Goal: Task Accomplishment & Management: Manage account settings

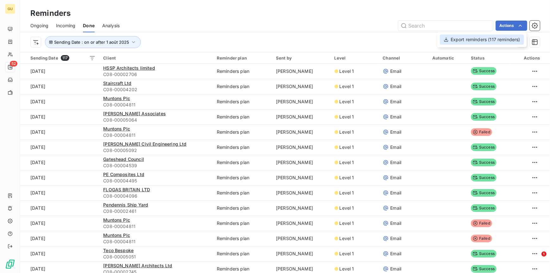
click at [457, 40] on div "Export reminders (117 reminders)" at bounding box center [482, 39] width 84 height 10
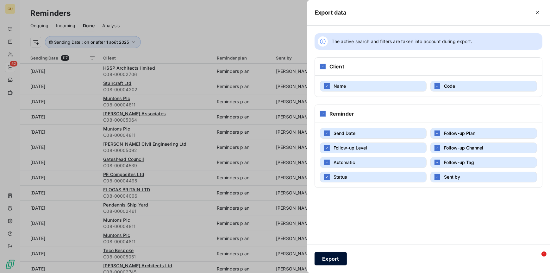
click at [330, 258] on button "Export" at bounding box center [330, 258] width 32 height 13
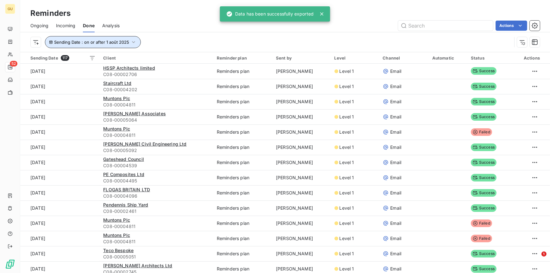
click at [113, 43] on span "Sending Date : on or after 1 août 2025" at bounding box center [91, 42] width 75 height 5
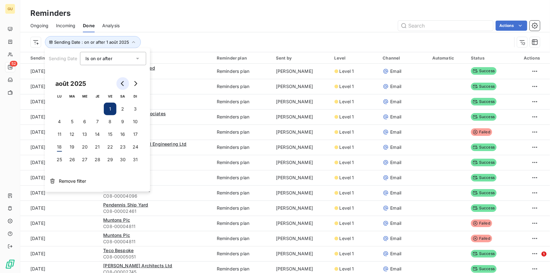
click at [121, 81] on icon "Go to previous month" at bounding box center [122, 83] width 5 height 5
click at [111, 144] on button "25" at bounding box center [110, 146] width 13 height 13
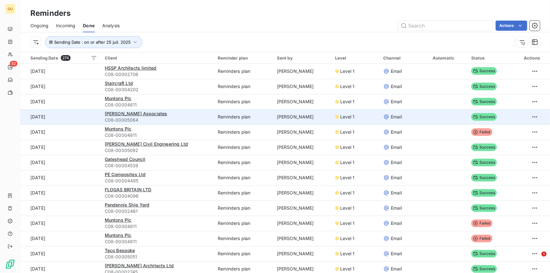
click at [191, 109] on td "[PERSON_NAME] Associates C08-00005064" at bounding box center [157, 116] width 113 height 15
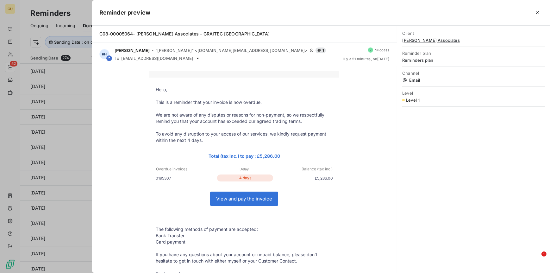
drag, startPoint x: 538, startPoint y: 11, endPoint x: 530, endPoint y: 13, distance: 7.4
click at [538, 11] on icon "button" at bounding box center [537, 12] width 6 height 6
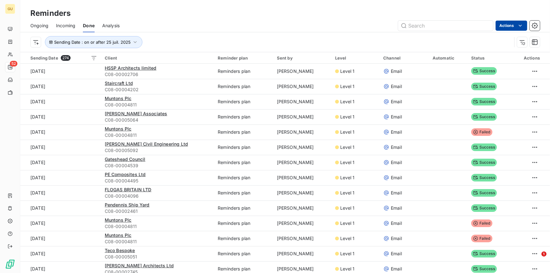
click at [513, 27] on html "GU 52 Reminders Ongoing Incoming Done Analysis Actions Sending Date : on or aft…" at bounding box center [275, 136] width 550 height 273
click at [463, 42] on div "Export reminders (274 reminders)" at bounding box center [481, 39] width 86 height 10
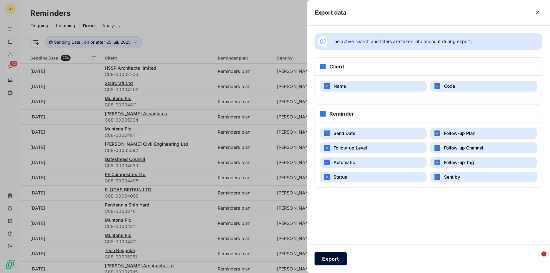
click at [335, 260] on button "Export" at bounding box center [330, 258] width 32 height 13
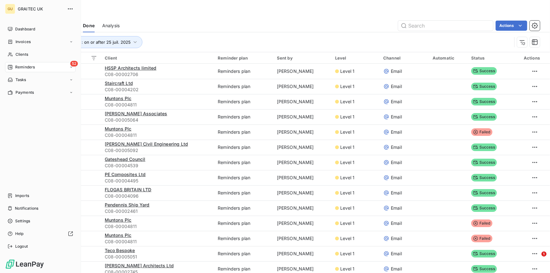
click at [21, 66] on span "Reminders" at bounding box center [25, 67] width 20 height 6
click at [18, 66] on span "Reminders" at bounding box center [25, 67] width 20 height 6
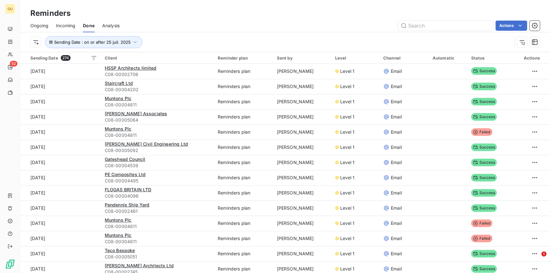
click at [264, 0] on div "Reminders Ongoing Incoming Done Analysis Actions Sending Date : on or after 25 …" at bounding box center [285, 26] width 530 height 52
click at [42, 23] on span "Ongoing" at bounding box center [39, 25] width 18 height 6
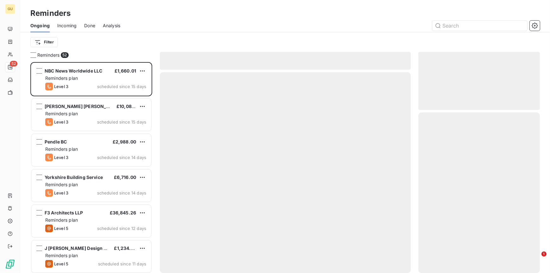
scroll to position [206, 117]
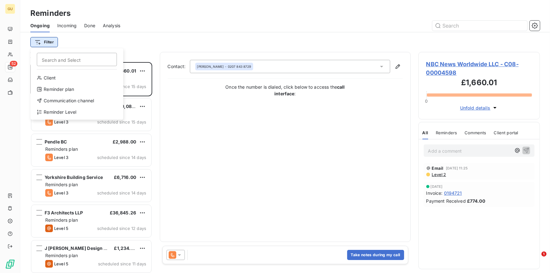
click at [50, 40] on html "GU 52 Reminders Ongoing Incoming Done Analysis Filter Search and Select Client …" at bounding box center [275, 136] width 550 height 273
click at [61, 109] on div "Reminder Level" at bounding box center [77, 112] width 88 height 10
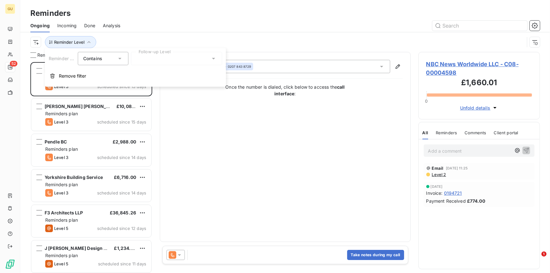
click at [122, 58] on icon at bounding box center [120, 58] width 6 height 6
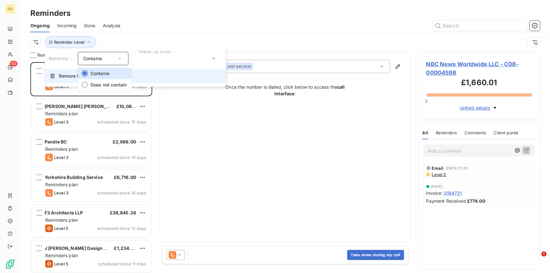
click at [108, 70] on li "Contains" at bounding box center [105, 73] width 54 height 11
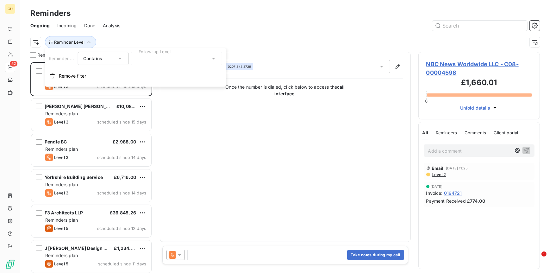
click at [184, 58] on div at bounding box center [176, 58] width 91 height 13
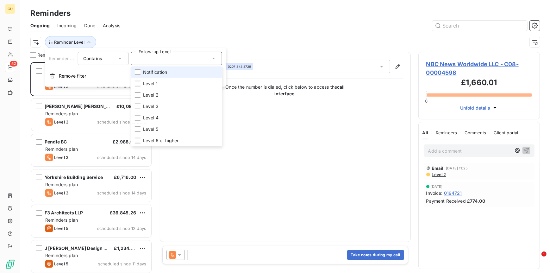
drag, startPoint x: 140, startPoint y: 72, endPoint x: 140, endPoint y: 82, distance: 10.5
click at [140, 72] on li "Notification" at bounding box center [176, 71] width 91 height 11
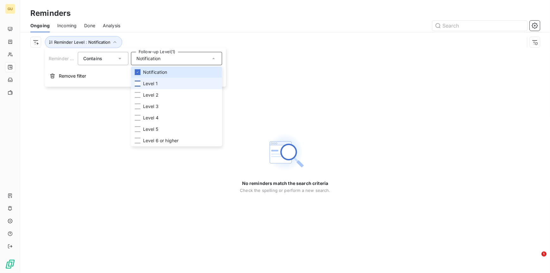
click at [139, 83] on div at bounding box center [138, 84] width 6 height 6
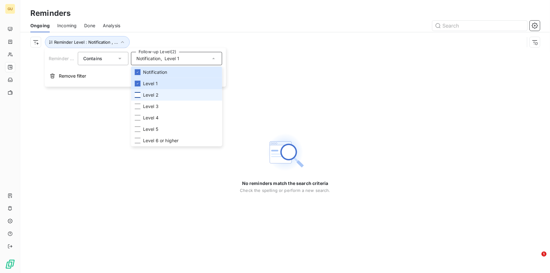
click at [138, 93] on div at bounding box center [138, 95] width 6 height 6
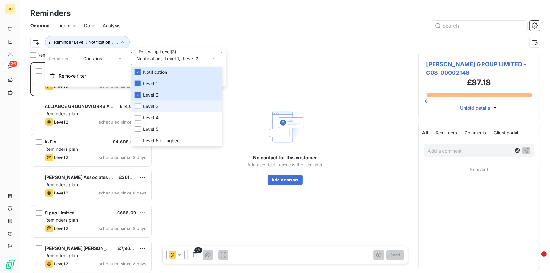
scroll to position [206, 117]
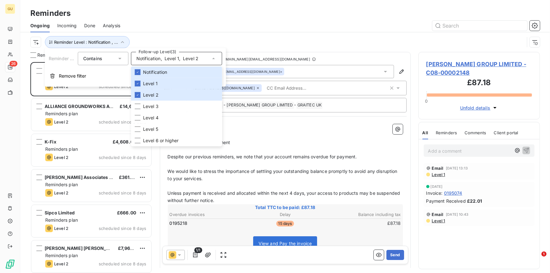
click at [335, 24] on div at bounding box center [334, 26] width 412 height 10
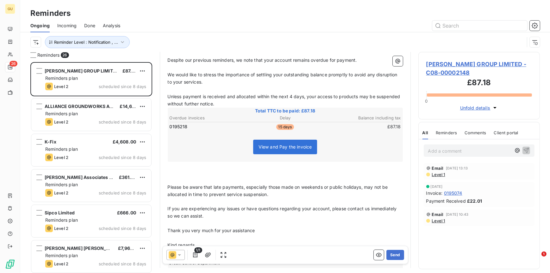
scroll to position [145, 0]
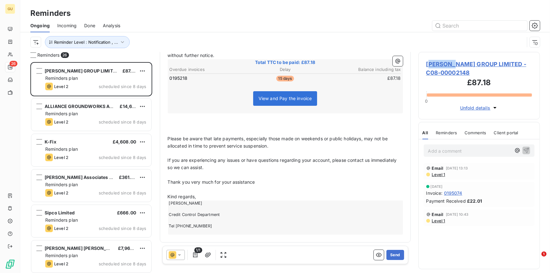
drag, startPoint x: 428, startPoint y: 61, endPoint x: 460, endPoint y: 66, distance: 32.4
click at [460, 66] on span "[PERSON_NAME] GROUP LIMITED - C08-00002148" at bounding box center [479, 68] width 106 height 17
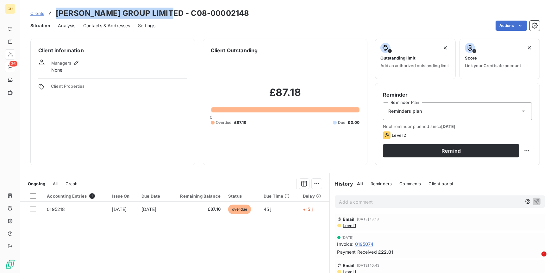
drag, startPoint x: 56, startPoint y: 12, endPoint x: 178, endPoint y: 13, distance: 122.1
click at [178, 13] on h3 "[PERSON_NAME] GROUP LIMITED - C08-00002148" at bounding box center [152, 13] width 193 height 11
copy h3 "[PERSON_NAME] GROUP LIMIT"
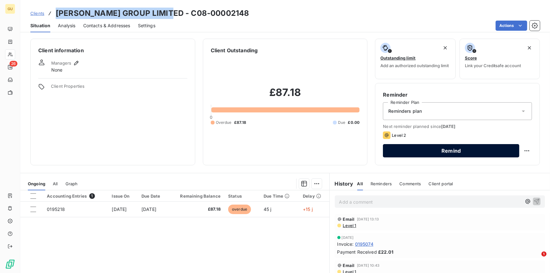
click at [423, 152] on button "Remind" at bounding box center [451, 150] width 136 height 13
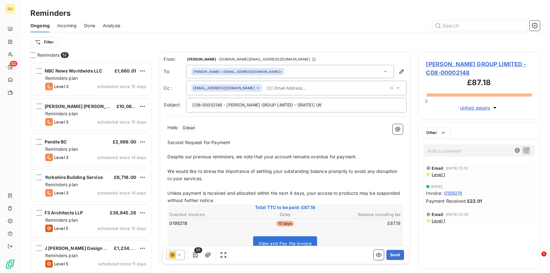
scroll to position [206, 117]
click at [330, 69] on div "[PERSON_NAME] <[EMAIL_ADDRESS][DOMAIN_NAME]>" at bounding box center [290, 71] width 208 height 13
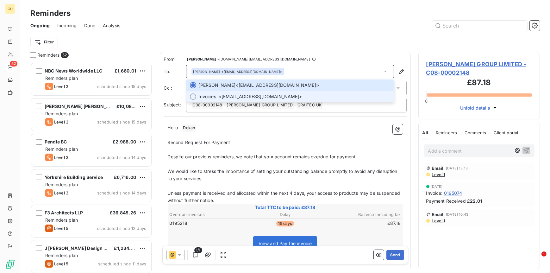
click at [242, 94] on span "Invoices . <[EMAIL_ADDRESS][DOMAIN_NAME]>" at bounding box center [294, 96] width 191 height 6
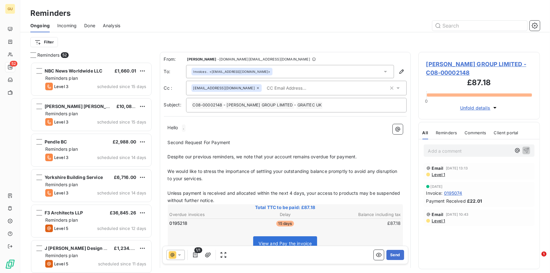
click at [240, 87] on span "[EMAIL_ADDRESS][DOMAIN_NAME]" at bounding box center [223, 88] width 61 height 4
click at [251, 73] on div "Invoices . <[EMAIL_ADDRESS][DOMAIN_NAME]>" at bounding box center [231, 71] width 77 height 4
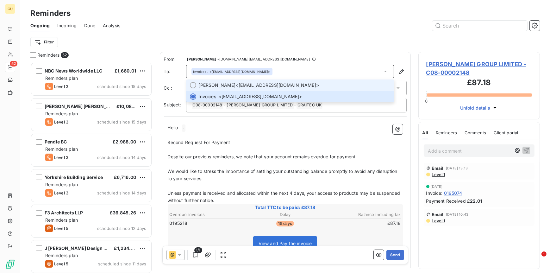
click at [238, 84] on span "[PERSON_NAME] <[EMAIL_ADDRESS][DOMAIN_NAME]>" at bounding box center [294, 85] width 191 height 6
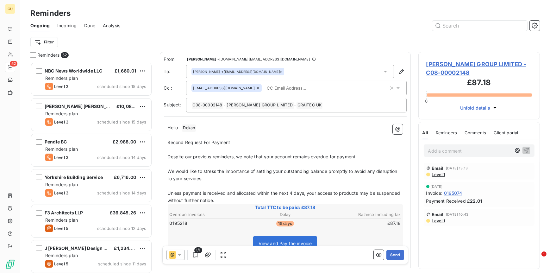
drag, startPoint x: 249, startPoint y: 258, endPoint x: 287, endPoint y: 254, distance: 38.7
click at [249, 257] on div "1/1 Send" at bounding box center [285, 255] width 246 height 18
click at [389, 253] on button "Send" at bounding box center [394, 255] width 17 height 10
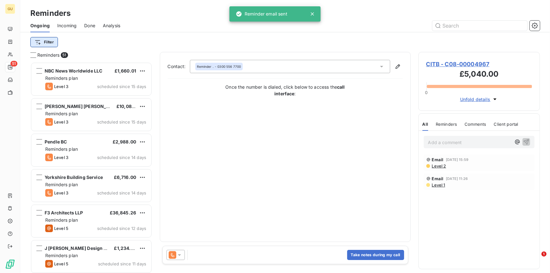
click at [49, 42] on html "GU 51 Reminders Ongoing Incoming Done Analysis Filter Reminders 51 NBC News Wor…" at bounding box center [275, 136] width 550 height 273
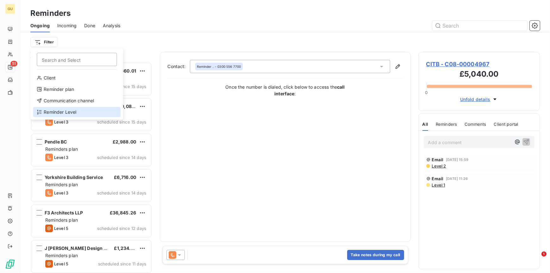
click at [65, 108] on div "Reminder Level" at bounding box center [77, 112] width 88 height 10
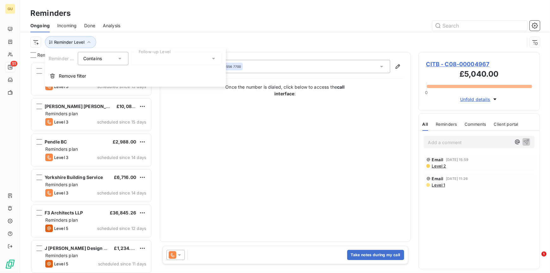
click at [159, 58] on div at bounding box center [176, 58] width 91 height 13
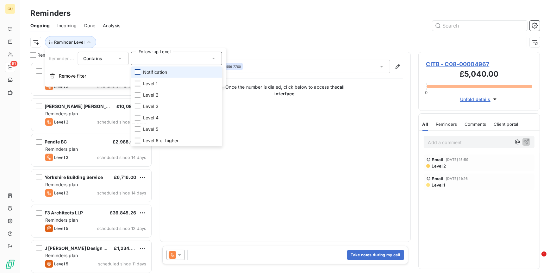
click at [139, 74] on div at bounding box center [138, 72] width 6 height 6
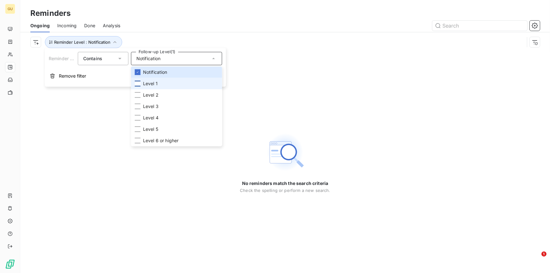
click at [138, 84] on div at bounding box center [138, 84] width 6 height 6
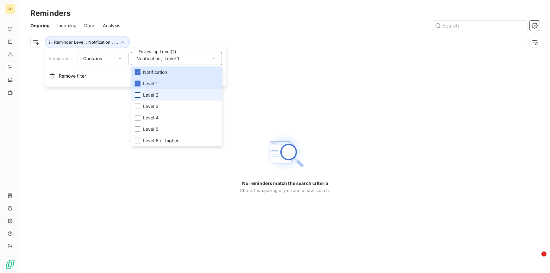
click at [137, 94] on div at bounding box center [138, 95] width 6 height 6
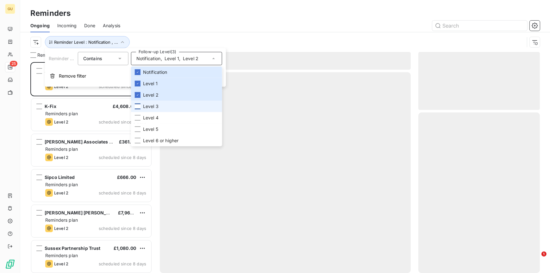
scroll to position [206, 117]
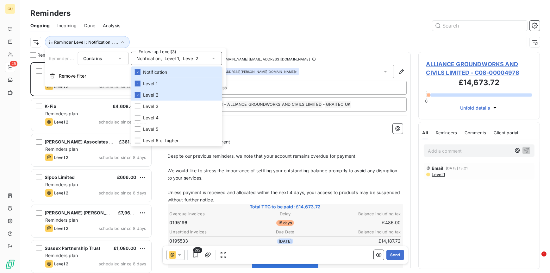
click at [153, 252] on div "Reminders 25 ALLIANCE GROUNDWORKS AND CIVILS LIMITED £14,673.72 Reminders plan …" at bounding box center [285, 162] width 530 height 221
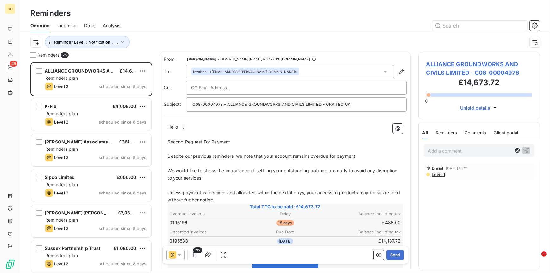
click at [452, 62] on span "ALLIANCE GROUNDWORKS AND CIVILS LIMITED - C08-00004978" at bounding box center [479, 68] width 106 height 17
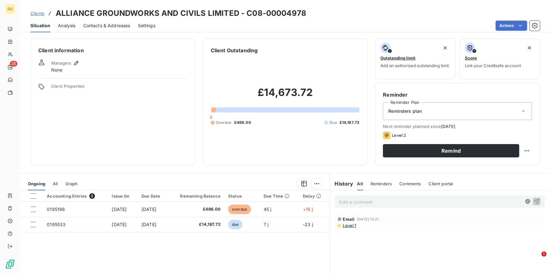
click at [95, 26] on span "Contacts & Addresses" at bounding box center [106, 25] width 47 height 6
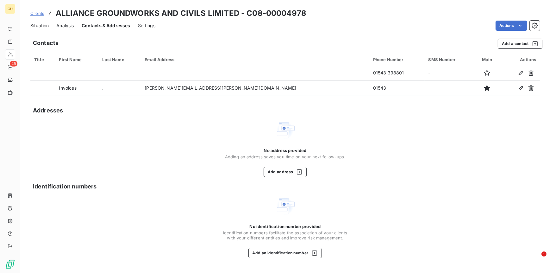
click at [44, 26] on span "Situation" at bounding box center [39, 25] width 18 height 6
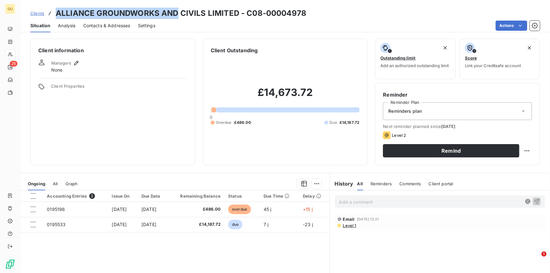
drag, startPoint x: 57, startPoint y: 14, endPoint x: 176, endPoint y: 13, distance: 119.0
click at [176, 13] on h3 "ALLIANCE GROUNDWORKS AND CIVILS LIMITED - C08-00004978" at bounding box center [181, 13] width 251 height 11
copy h3 "ALLIANCE GROUNDWORKS AND"
click at [65, 68] on div "Managers None" at bounding box center [65, 66] width 29 height 14
click at [75, 63] on icon "button" at bounding box center [76, 63] width 4 height 4
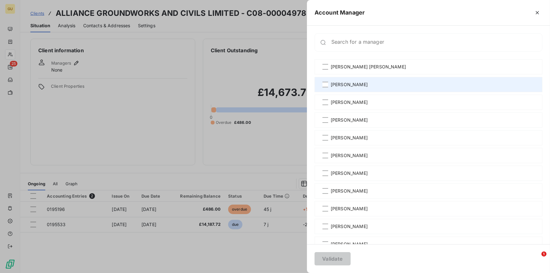
click at [328, 84] on div "[PERSON_NAME]" at bounding box center [428, 84] width 228 height 15
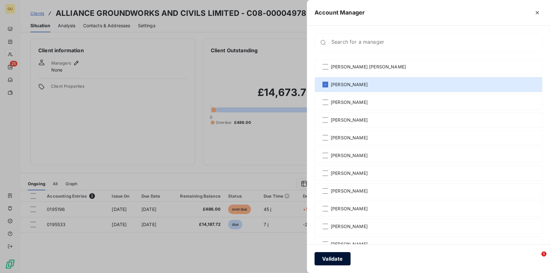
click at [327, 255] on button "Validate" at bounding box center [332, 258] width 36 height 13
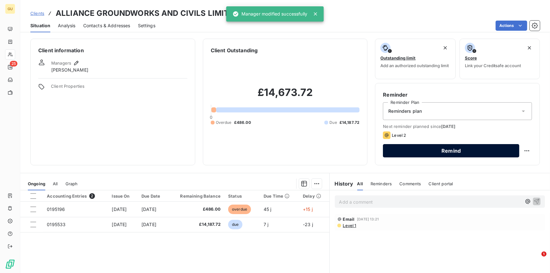
click at [416, 151] on button "Remind" at bounding box center [451, 150] width 136 height 13
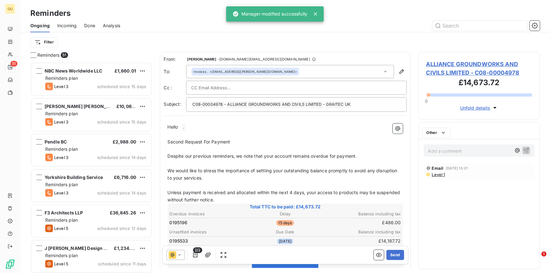
scroll to position [206, 117]
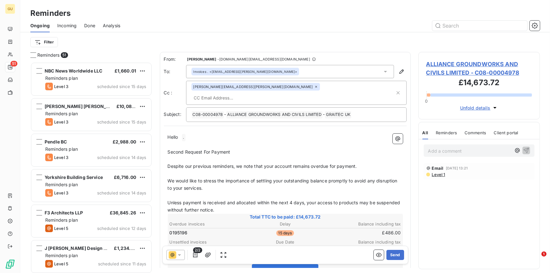
click at [357, 163] on span "Despite our previous reminders, we note that your account remains overdue for p…" at bounding box center [262, 165] width 189 height 5
click at [392, 255] on button "Send" at bounding box center [394, 255] width 17 height 10
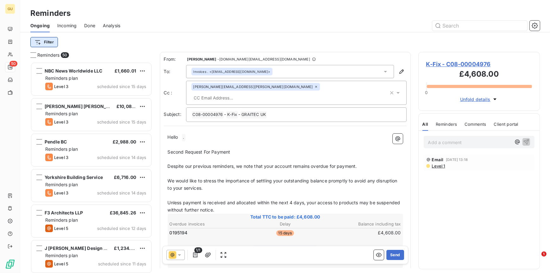
click at [54, 40] on html "GU 50 Reminders Ongoing Incoming Done Analysis Filter Reminders 50 NBC News Wor…" at bounding box center [275, 136] width 550 height 273
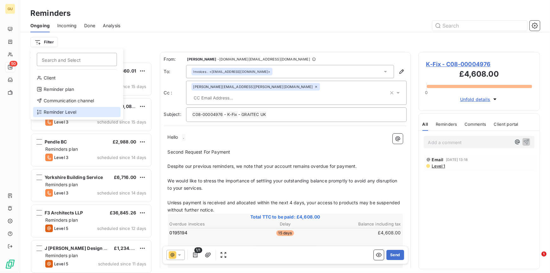
click at [58, 111] on div "Reminder Level" at bounding box center [77, 112] width 88 height 10
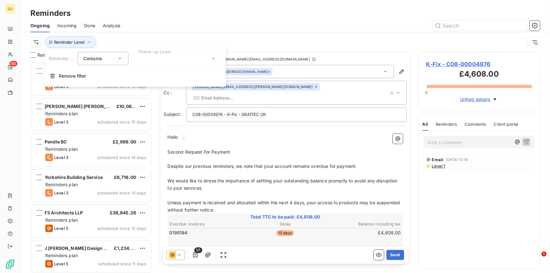
click at [122, 56] on icon at bounding box center [120, 58] width 6 height 6
click at [112, 73] on li "Contains" at bounding box center [105, 73] width 54 height 11
click at [163, 59] on div at bounding box center [176, 58] width 91 height 13
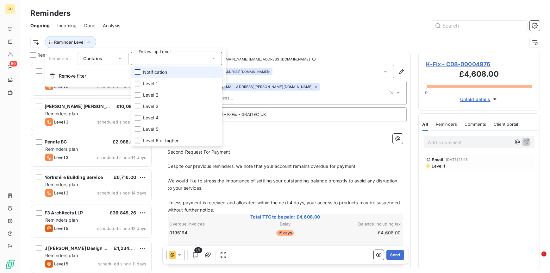
click at [139, 72] on div at bounding box center [138, 72] width 6 height 6
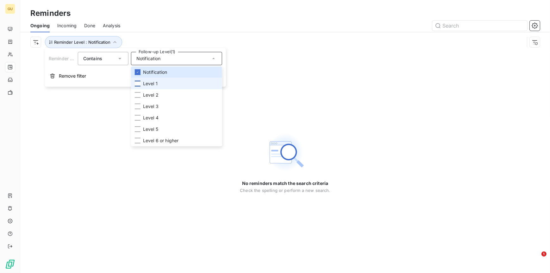
click at [138, 81] on div at bounding box center [138, 84] width 6 height 6
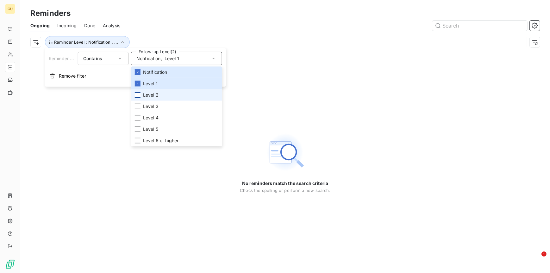
click at [135, 94] on div at bounding box center [138, 95] width 6 height 6
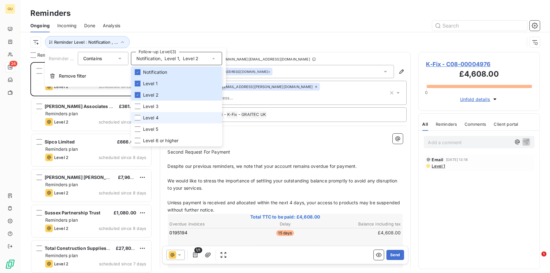
scroll to position [206, 117]
click at [369, 156] on p "﻿" at bounding box center [285, 159] width 235 height 7
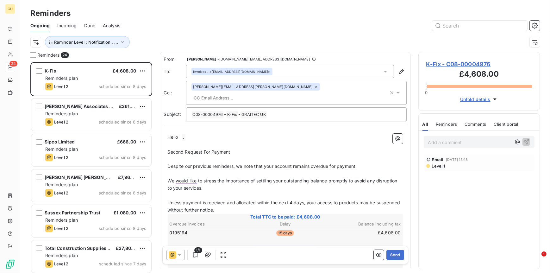
click at [232, 148] on p "Second Request For Payment" at bounding box center [285, 151] width 235 height 7
drag, startPoint x: 179, startPoint y: 125, endPoint x: 179, endPoint y: 147, distance: 22.1
click at [178, 134] on span "Hello" at bounding box center [173, 136] width 10 height 5
click at [391, 252] on button "Send" at bounding box center [394, 255] width 17 height 10
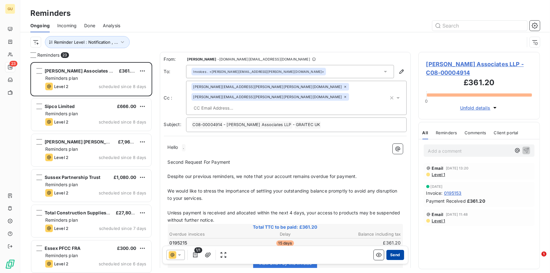
click at [390, 253] on button "Send" at bounding box center [394, 255] width 17 height 10
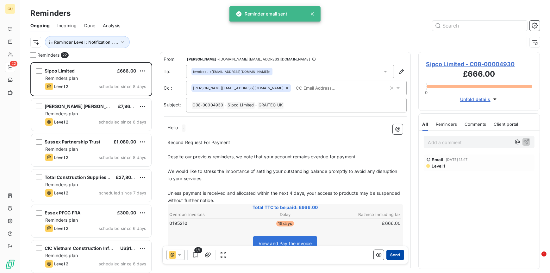
click at [387, 252] on button "Send" at bounding box center [394, 255] width 17 height 10
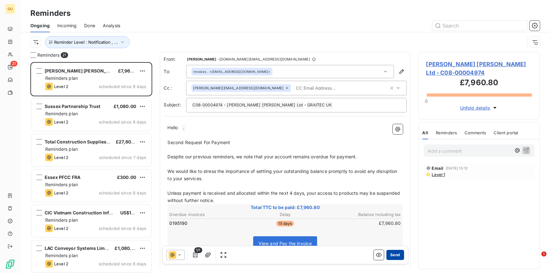
click at [390, 253] on button "Send" at bounding box center [394, 255] width 17 height 10
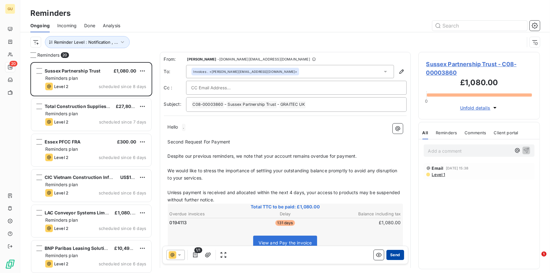
click at [395, 254] on button "Send" at bounding box center [394, 255] width 17 height 10
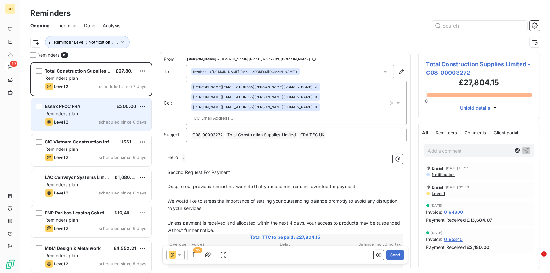
click at [62, 111] on span "Reminders plan" at bounding box center [61, 113] width 33 height 5
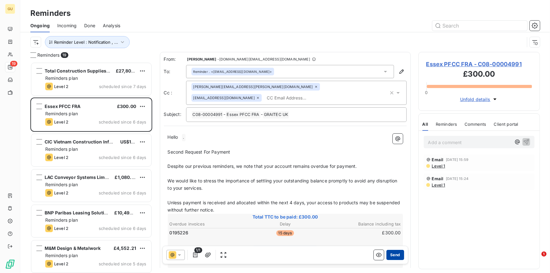
click at [395, 252] on button "Send" at bounding box center [394, 255] width 17 height 10
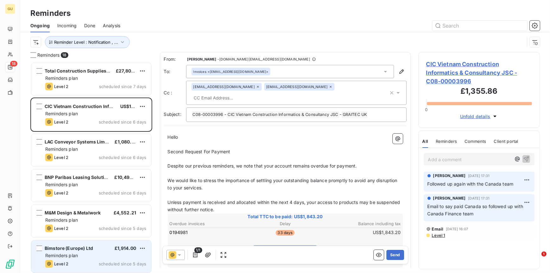
click at [72, 252] on div "Reminders plan" at bounding box center [95, 255] width 101 height 6
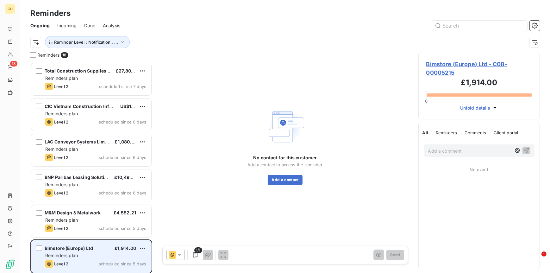
click at [57, 249] on span "Bimstore (Europe) Ltd" at bounding box center [69, 247] width 48 height 5
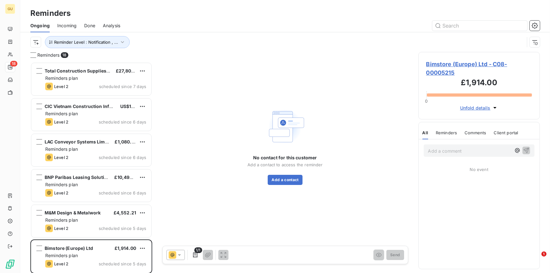
click at [462, 66] on span "Bimstore (Europe) Ltd - C08-00005215" at bounding box center [479, 68] width 106 height 17
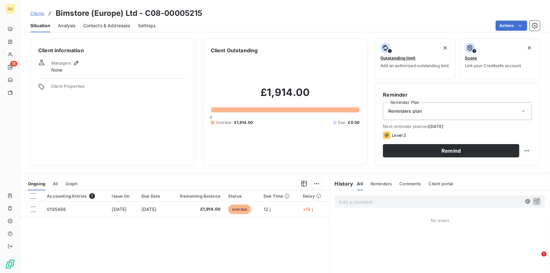
click at [95, 26] on span "Contacts & Addresses" at bounding box center [106, 25] width 47 height 6
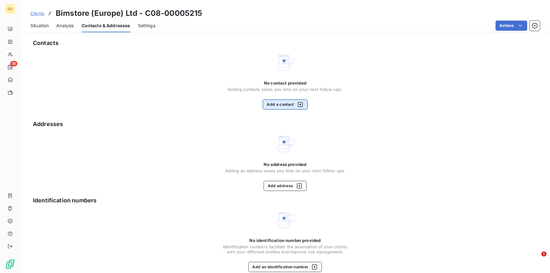
click at [291, 106] on button "Add a contact" at bounding box center [285, 104] width 45 height 10
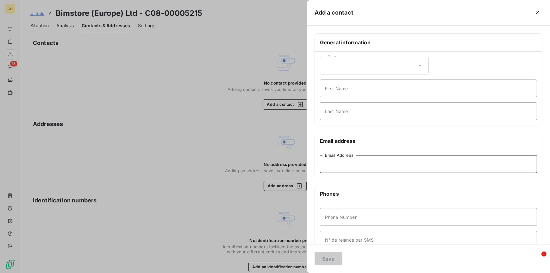
drag, startPoint x: 348, startPoint y: 166, endPoint x: 264, endPoint y: 177, distance: 84.3
click at [344, 166] on input "Email Address" at bounding box center [428, 164] width 217 height 18
click at [334, 162] on input "Email Address" at bounding box center [428, 164] width 217 height 18
paste input "Accounts Payable <[EMAIL_ADDRESS][DOMAIN_NAME]>"
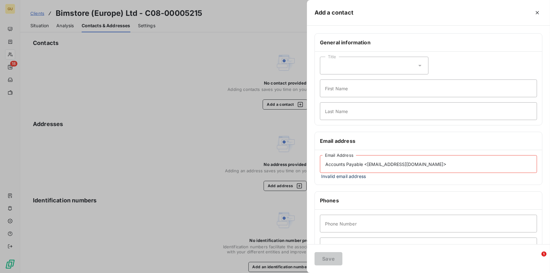
drag, startPoint x: 366, startPoint y: 164, endPoint x: 365, endPoint y: 170, distance: 5.7
click at [366, 165] on input "Accounts Payable <[EMAIL_ADDRESS][DOMAIN_NAME]>" at bounding box center [428, 164] width 217 height 18
click at [392, 164] on input "[EMAIL_ADDRESS][DOMAIN_NAME]>" at bounding box center [428, 164] width 217 height 18
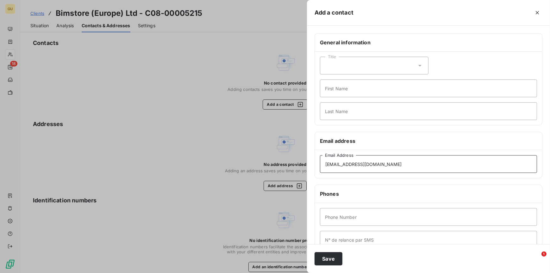
type input "[EMAIL_ADDRESS][DOMAIN_NAME]"
click at [359, 91] on input "First Name" at bounding box center [428, 88] width 217 height 18
type input "Invoices"
type input ","
click at [336, 219] on input "Phone Number" at bounding box center [428, 217] width 217 height 18
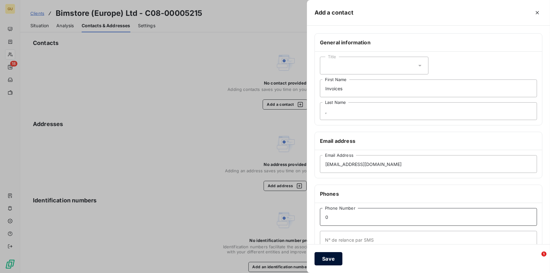
type input "0"
click at [334, 258] on button "Save" at bounding box center [328, 258] width 28 height 13
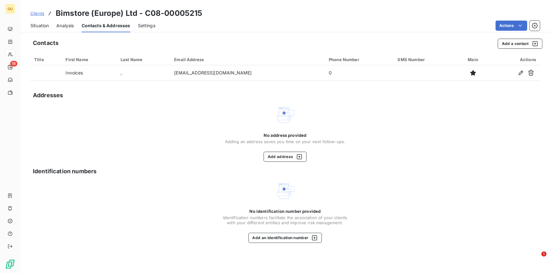
click at [40, 24] on span "Situation" at bounding box center [39, 25] width 18 height 6
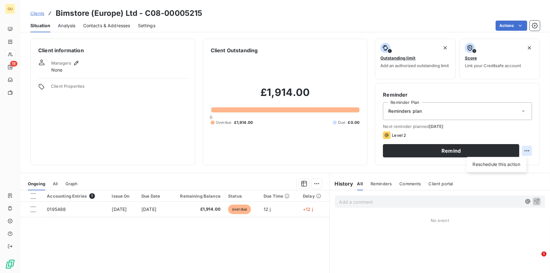
click at [523, 151] on html "GU 18 Clients Bimstore ([GEOGRAPHIC_DATA]) Ltd - C08-00005215 Situation Analysi…" at bounding box center [275, 136] width 550 height 273
click at [503, 165] on div "Reschedule this action" at bounding box center [496, 164] width 55 height 10
select select "7"
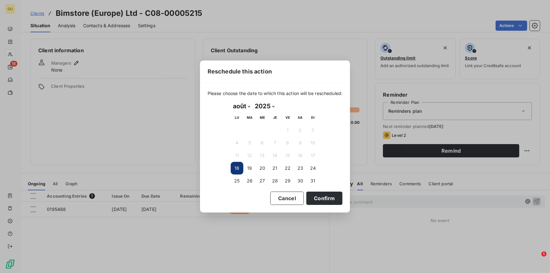
click at [236, 169] on button "18" at bounding box center [237, 168] width 13 height 13
click at [338, 200] on button "Confirm" at bounding box center [324, 197] width 36 height 13
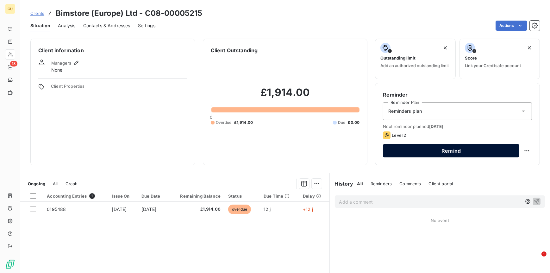
click at [424, 151] on button "Remind" at bounding box center [451, 150] width 136 height 13
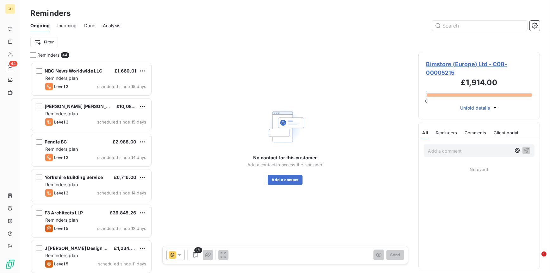
scroll to position [206, 117]
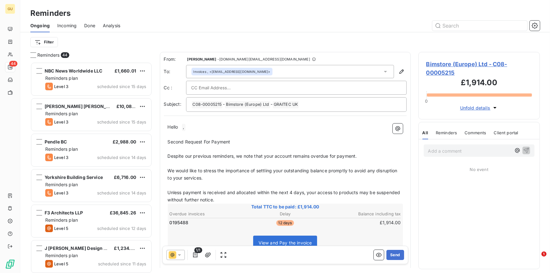
click at [180, 255] on icon at bounding box center [179, 255] width 6 height 6
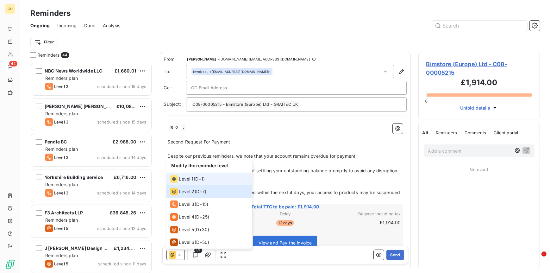
click at [186, 179] on span "Level 1" at bounding box center [186, 179] width 15 height 6
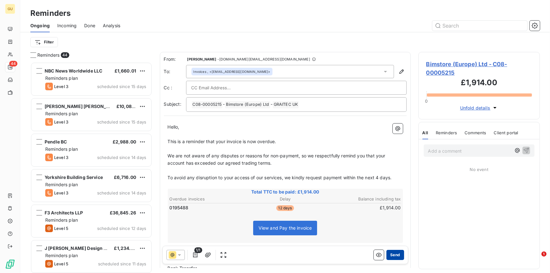
click at [390, 255] on button "Send" at bounding box center [394, 255] width 17 height 10
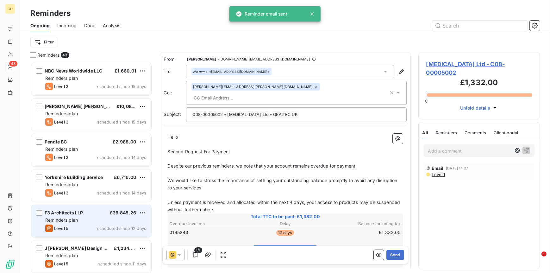
click at [88, 229] on div "Level 5 scheduled since 12 days" at bounding box center [95, 228] width 101 height 8
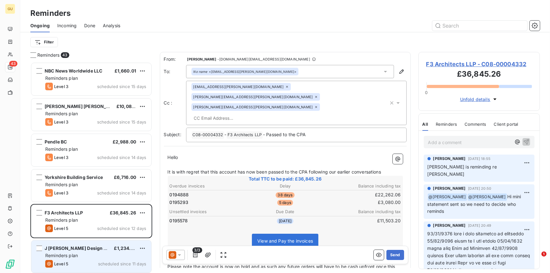
click at [73, 260] on div "Level 5 scheduled since 11 days" at bounding box center [95, 264] width 101 height 8
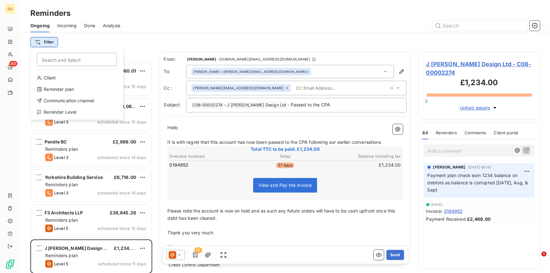
click at [49, 43] on html "GU 43 Reminders Ongoing Incoming Done Analysis Filter Search and Select Client …" at bounding box center [275, 136] width 550 height 273
click at [57, 111] on div "Reminder Level" at bounding box center [77, 112] width 88 height 10
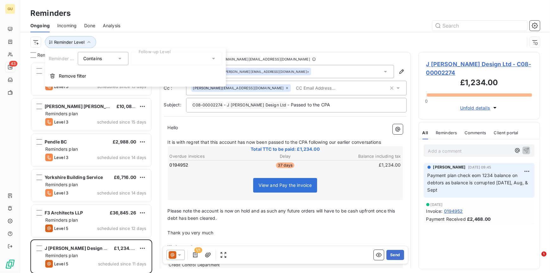
click at [182, 63] on div at bounding box center [176, 58] width 91 height 13
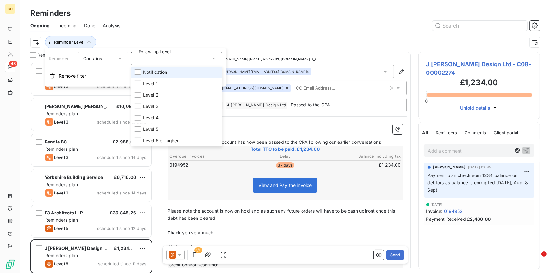
click at [140, 72] on li "Notification" at bounding box center [176, 71] width 91 height 11
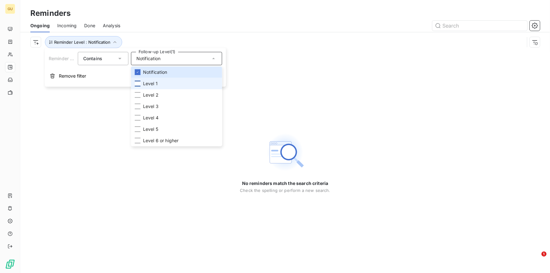
click at [138, 81] on div at bounding box center [138, 84] width 6 height 6
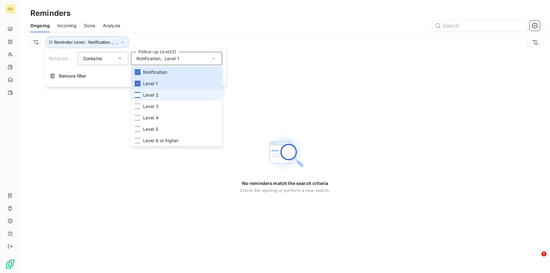
click at [137, 93] on div at bounding box center [138, 95] width 6 height 6
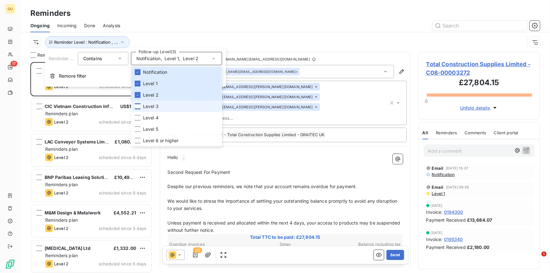
scroll to position [206, 117]
click at [139, 105] on div at bounding box center [138, 106] width 6 height 6
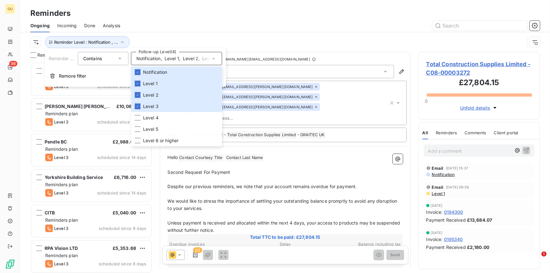
click at [319, 32] on div "Reminder Level : Notification , ..." at bounding box center [284, 42] width 509 height 20
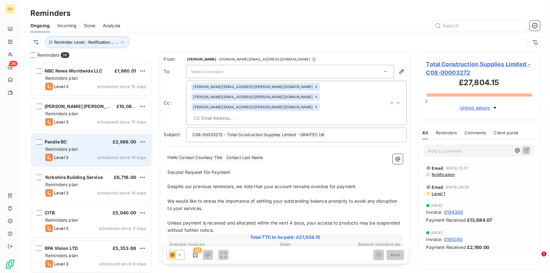
click at [74, 144] on div "Pendle BC £2,988.00" at bounding box center [95, 142] width 101 height 6
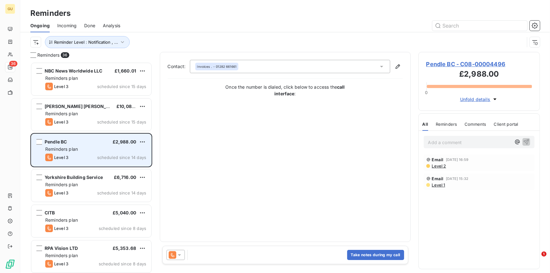
click at [63, 146] on span "Reminders plan" at bounding box center [61, 148] width 33 height 5
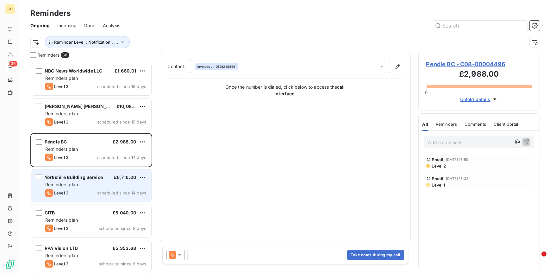
click at [57, 171] on div "Yorkshire Building Service £6,716.00 Reminders plan Level 3 scheduled since 14 …" at bounding box center [91, 185] width 120 height 32
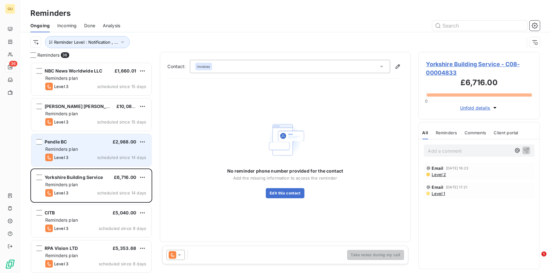
click at [60, 151] on span "Reminders plan" at bounding box center [61, 148] width 33 height 5
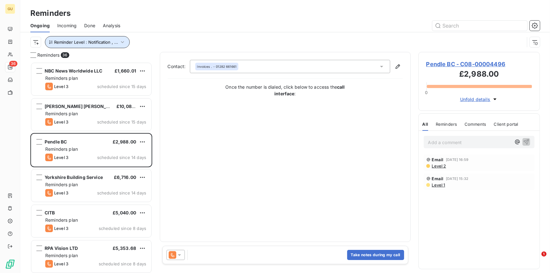
click at [98, 44] on span "Reminder Level : Notification , ..." at bounding box center [86, 42] width 64 height 5
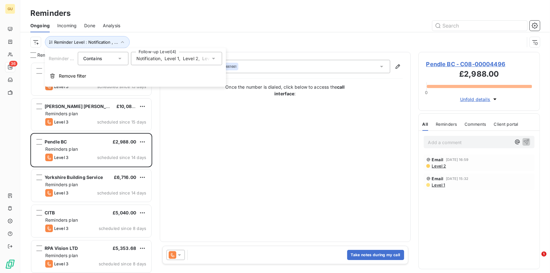
click at [187, 59] on span "Level 2" at bounding box center [191, 58] width 16 height 6
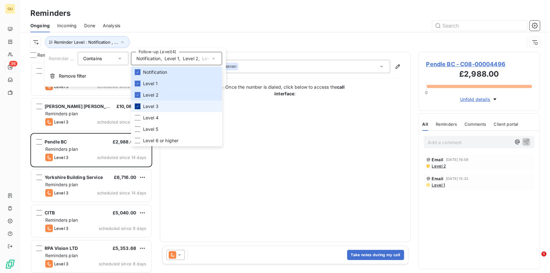
click at [140, 106] on div at bounding box center [138, 106] width 6 height 6
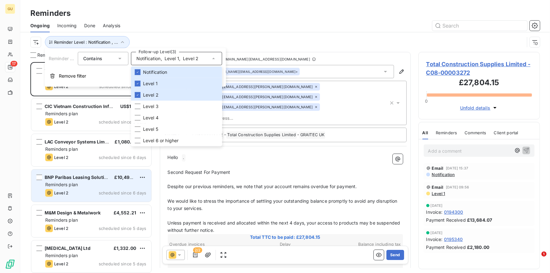
click at [147, 197] on div "BNP Paribas Leasing Solutions Ltd £10,496.00 Reminders plan Level 2 scheduled s…" at bounding box center [91, 185] width 120 height 32
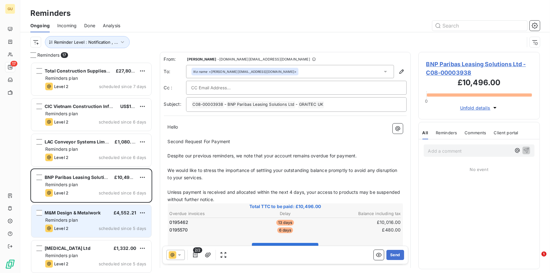
click at [112, 224] on div "Level 2 scheduled since 5 days" at bounding box center [95, 228] width 101 height 8
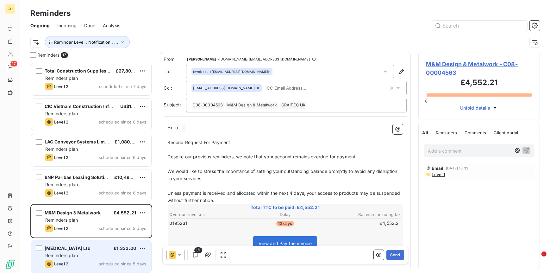
click at [123, 249] on span "£1,332.00" at bounding box center [125, 247] width 22 height 5
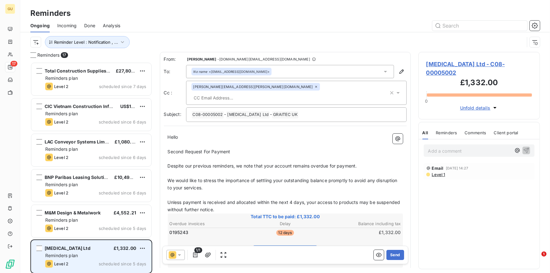
click at [62, 251] on div "[MEDICAL_DATA] Ltd £1,332.00" at bounding box center [95, 248] width 101 height 6
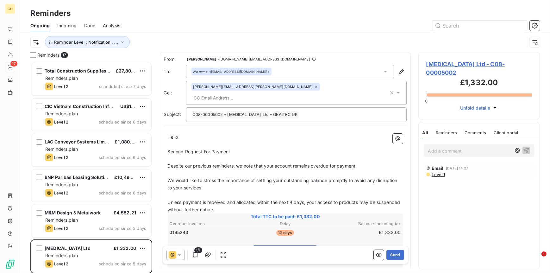
click at [443, 65] on span "[MEDICAL_DATA] Ltd - C08-00005002" at bounding box center [479, 68] width 106 height 17
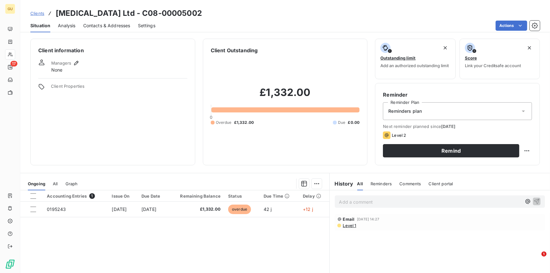
click at [100, 25] on span "Contacts & Addresses" at bounding box center [106, 25] width 47 height 6
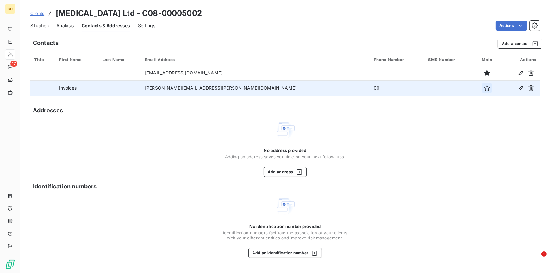
click at [484, 89] on icon "button" at bounding box center [487, 88] width 6 height 6
click at [36, 23] on span "Situation" at bounding box center [39, 25] width 18 height 6
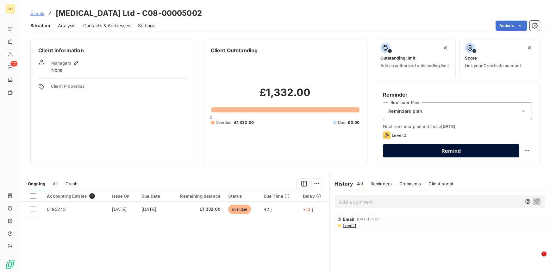
click at [422, 147] on button "Remind" at bounding box center [451, 150] width 136 height 13
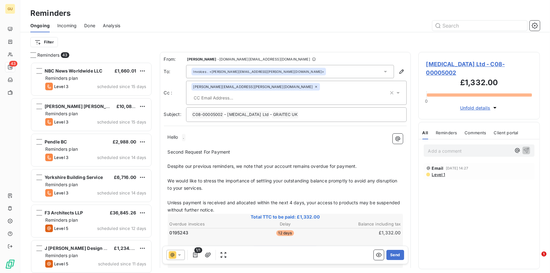
scroll to position [206, 117]
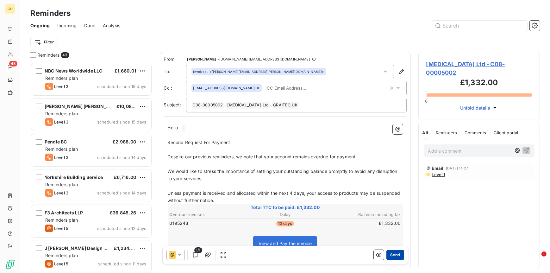
click at [394, 253] on button "Send" at bounding box center [394, 255] width 17 height 10
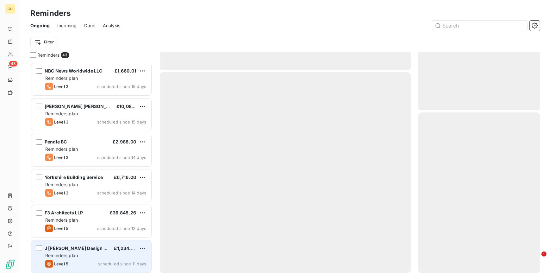
click at [80, 246] on span "J [PERSON_NAME] Design Ltd" at bounding box center [78, 247] width 66 height 5
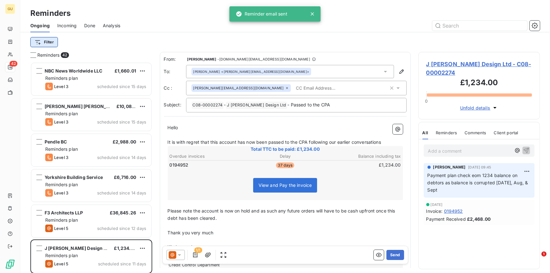
click at [49, 41] on html "GU 42 Reminders Ongoing Incoming Done Analysis Filter Reminders 42 NBC News Wor…" at bounding box center [275, 136] width 550 height 273
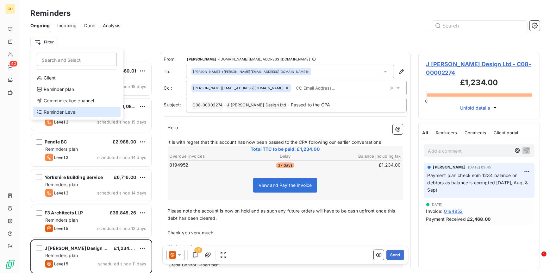
click at [55, 110] on div "Reminder Level" at bounding box center [77, 112] width 88 height 10
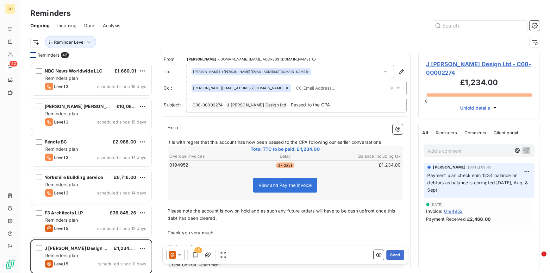
click at [33, 55] on div at bounding box center [33, 55] width 6 height 6
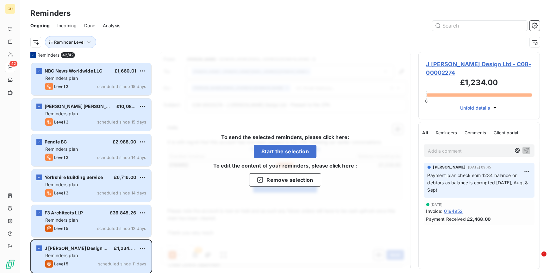
click at [33, 55] on icon at bounding box center [33, 55] width 4 height 4
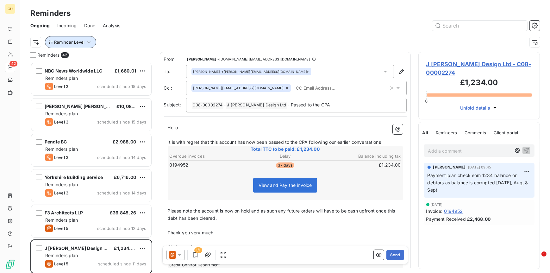
click at [72, 46] on button "Reminder Level" at bounding box center [70, 42] width 51 height 12
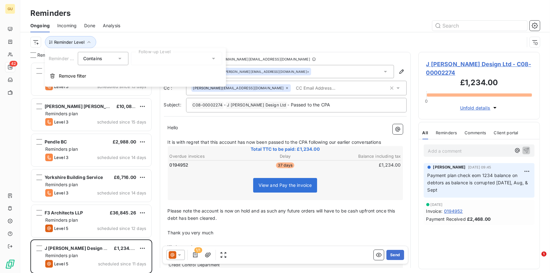
click at [106, 58] on div "Contains is" at bounding box center [100, 58] width 34 height 9
click at [172, 59] on div at bounding box center [176, 58] width 91 height 13
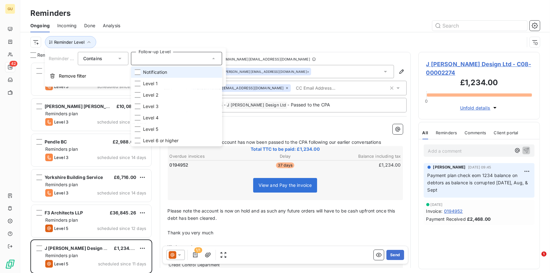
click at [138, 75] on div at bounding box center [138, 72] width 6 height 6
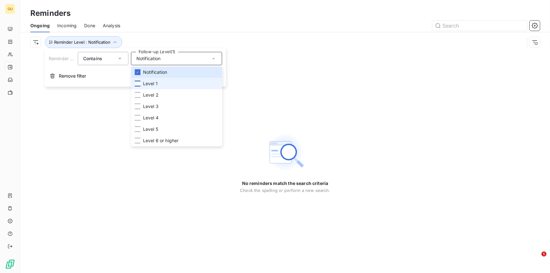
click at [138, 82] on div at bounding box center [138, 84] width 6 height 6
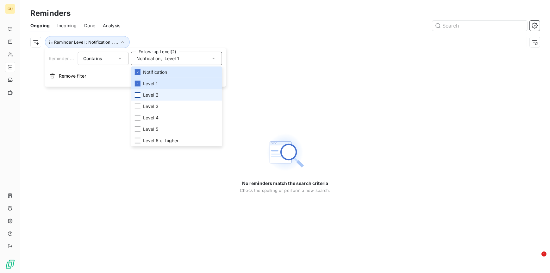
click at [136, 95] on div at bounding box center [138, 95] width 6 height 6
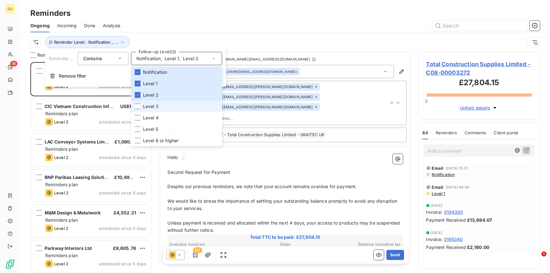
scroll to position [206, 117]
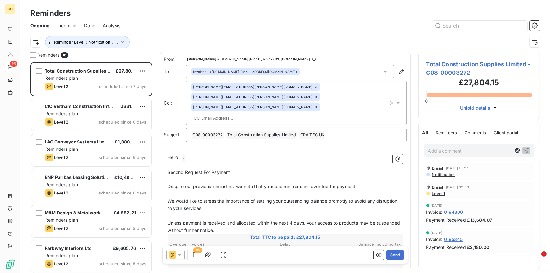
click at [156, 234] on div "Reminders 16 Total Construction Supplies Limited £27,804.15 Reminders plan Leve…" at bounding box center [285, 162] width 530 height 221
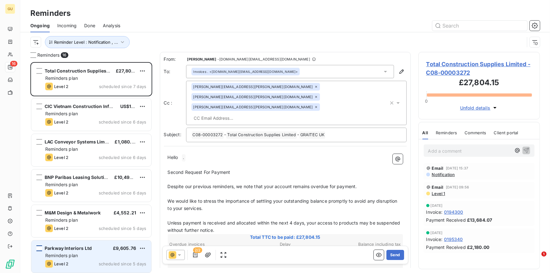
click at [37, 249] on div "grid" at bounding box center [39, 248] width 6 height 6
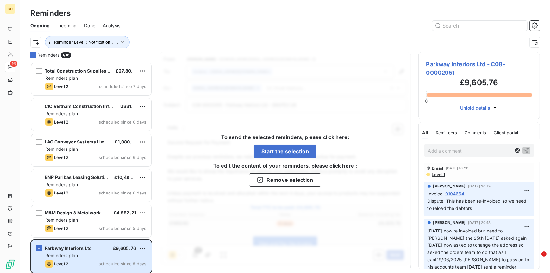
click at [441, 64] on span "Parkway Interiors Ltd - C08-00002951" at bounding box center [479, 68] width 106 height 17
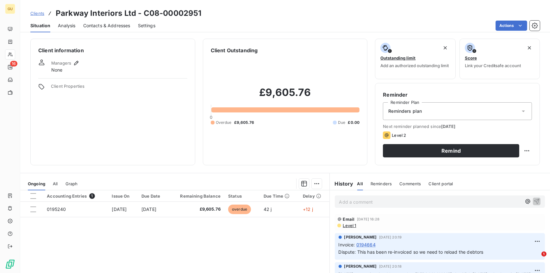
click at [92, 26] on span "Contacts & Addresses" at bounding box center [106, 25] width 47 height 6
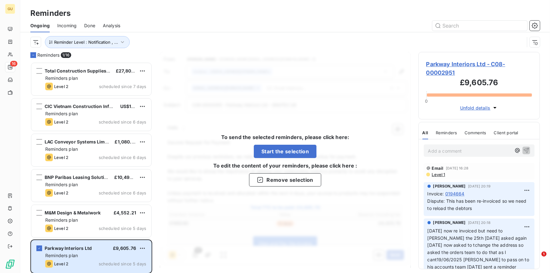
scroll to position [206, 117]
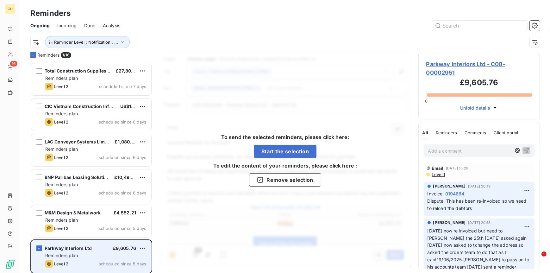
click at [42, 246] on div "Parkway Interiors Ltd £9,605.76 Reminders plan Level 2 scheduled since 5 days" at bounding box center [91, 256] width 120 height 32
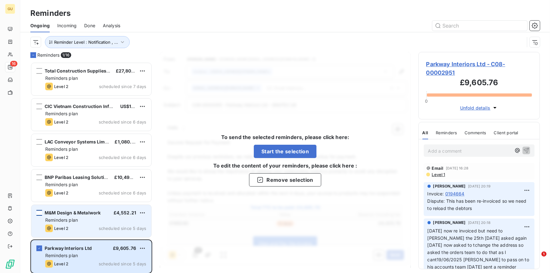
click at [40, 214] on div "grid" at bounding box center [39, 213] width 6 height 6
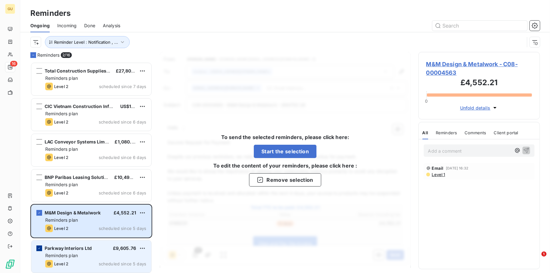
click at [40, 248] on icon "grid" at bounding box center [39, 248] width 4 height 4
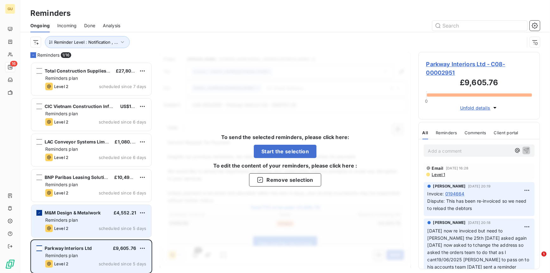
click at [40, 212] on icon "grid" at bounding box center [39, 213] width 4 height 4
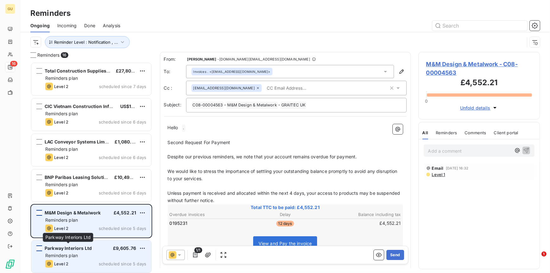
click at [69, 248] on span "Parkway Interiors Ltd" at bounding box center [68, 247] width 47 height 5
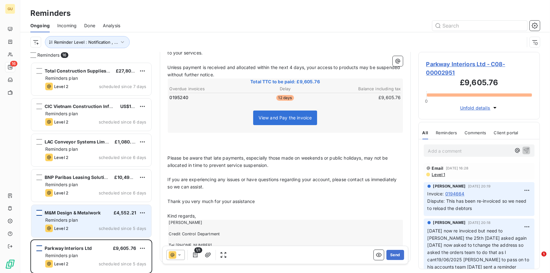
scroll to position [125, 0]
click at [390, 256] on button "Send" at bounding box center [394, 255] width 17 height 10
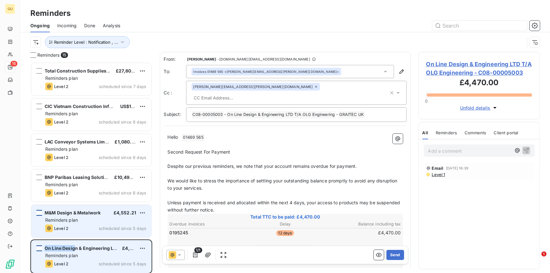
drag, startPoint x: 76, startPoint y: 248, endPoint x: 44, endPoint y: 250, distance: 32.0
click at [44, 250] on div "On Line Design & Engineering LTD T/A OLG Engineering £4,470.00 Reminders plan L…" at bounding box center [91, 256] width 120 height 32
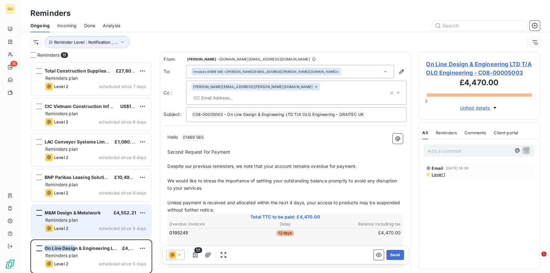
copy span "On Line Desig"
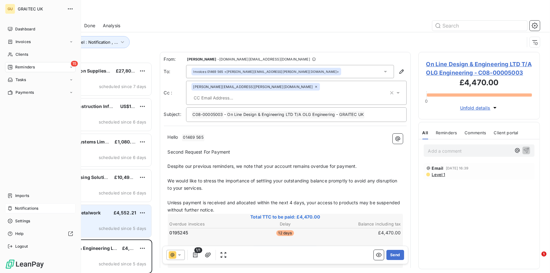
click at [27, 210] on span "Notifications" at bounding box center [26, 208] width 23 height 6
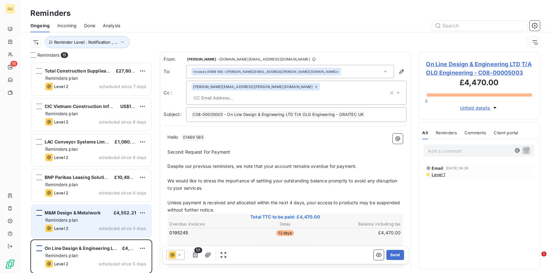
click at [274, 23] on div at bounding box center [334, 26] width 412 height 10
click at [460, 62] on span "On Line Design & Engineering LTD T/A OLG Engineering - C08-00005003" at bounding box center [479, 68] width 106 height 17
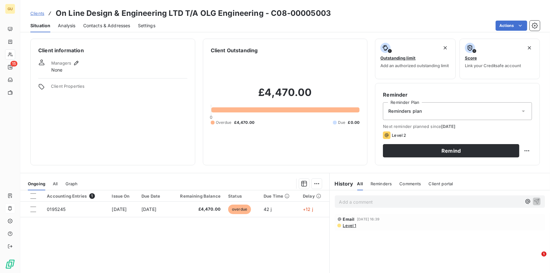
click at [105, 25] on span "Contacts & Addresses" at bounding box center [106, 25] width 47 height 6
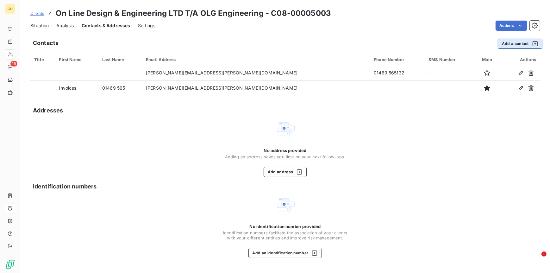
click at [508, 42] on button "Add a contact" at bounding box center [520, 44] width 45 height 10
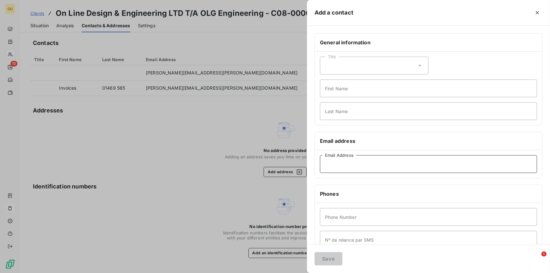
click at [340, 166] on input "Email Address" at bounding box center [428, 164] width 217 height 18
paste input "[EMAIL_ADDRESS][DOMAIN_NAME]"
type input "[EMAIL_ADDRESS][DOMAIN_NAME]"
click at [336, 109] on input "Last Name" at bounding box center [428, 111] width 217 height 18
click at [334, 85] on input "First Name" at bounding box center [428, 88] width 217 height 18
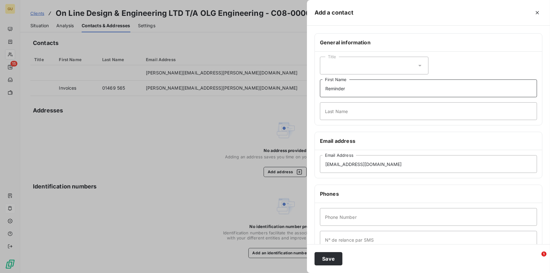
type input "Reminder"
type input ","
click at [334, 261] on button "Save" at bounding box center [328, 258] width 28 height 13
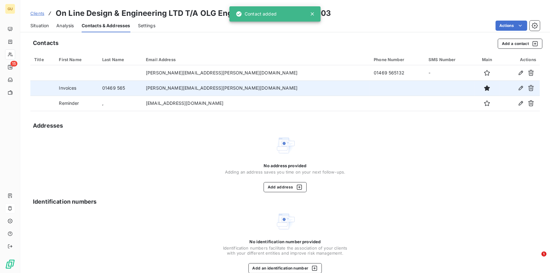
click at [207, 85] on td "[PERSON_NAME][EMAIL_ADDRESS][PERSON_NAME][DOMAIN_NAME]" at bounding box center [256, 87] width 228 height 15
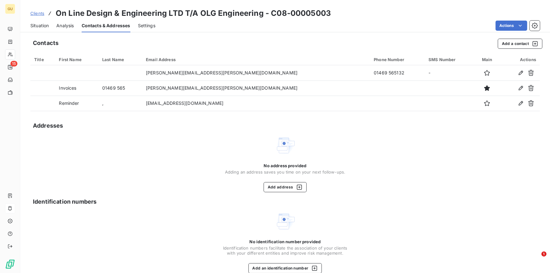
click at [33, 26] on span "Situation" at bounding box center [39, 25] width 18 height 6
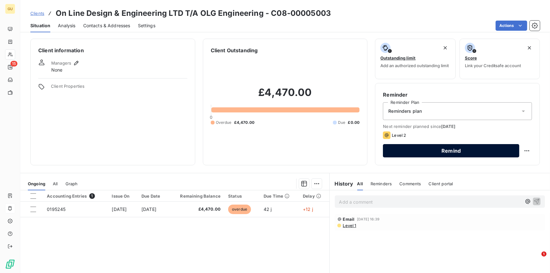
click at [411, 147] on button "Remind" at bounding box center [451, 150] width 136 height 13
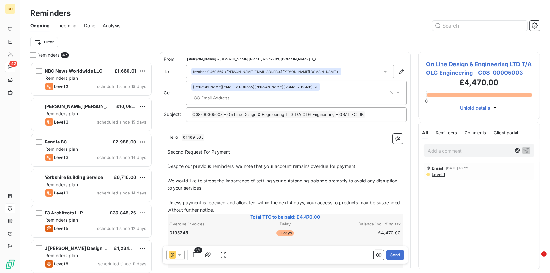
scroll to position [206, 117]
click at [191, 134] on span "01469 565 ﻿" at bounding box center [193, 137] width 22 height 7
click at [454, 66] on span "On Line Design & Engineering LTD T/A OLG Engineering - C08-00005003" at bounding box center [479, 68] width 106 height 17
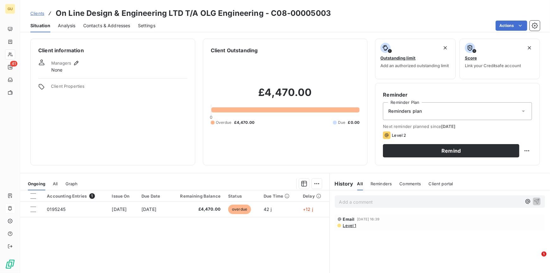
click at [88, 25] on span "Contacts & Addresses" at bounding box center [106, 25] width 47 height 6
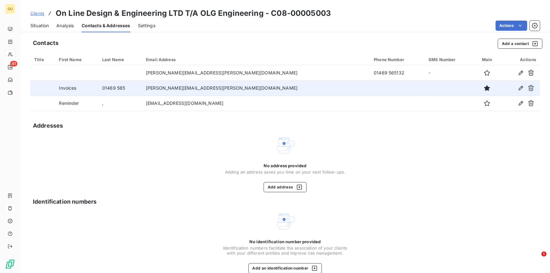
click at [134, 85] on td "01469 565" at bounding box center [120, 87] width 44 height 15
drag, startPoint x: 160, startPoint y: 86, endPoint x: 113, endPoint y: 85, distance: 46.8
click at [113, 85] on tr "Invoices 01469 565 [PERSON_NAME][EMAIL_ADDRESS][PERSON_NAME][DOMAIN_NAME]" at bounding box center [284, 87] width 509 height 15
drag, startPoint x: 113, startPoint y: 85, endPoint x: 125, endPoint y: 86, distance: 12.4
click at [519, 87] on icon "button" at bounding box center [521, 88] width 4 height 4
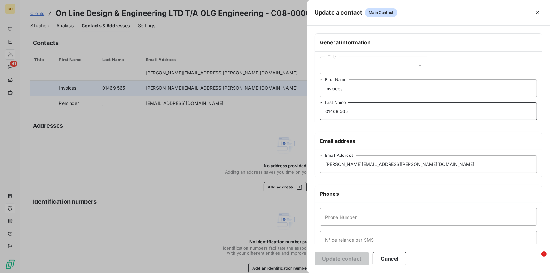
drag, startPoint x: 372, startPoint y: 114, endPoint x: 296, endPoint y: 113, distance: 76.6
click at [296, 272] on div "Update a contact Main Contact General information Title Invoices First Name 014…" at bounding box center [275, 273] width 550 height 0
type input ","
click at [350, 255] on button "Update contact" at bounding box center [341, 258] width 54 height 13
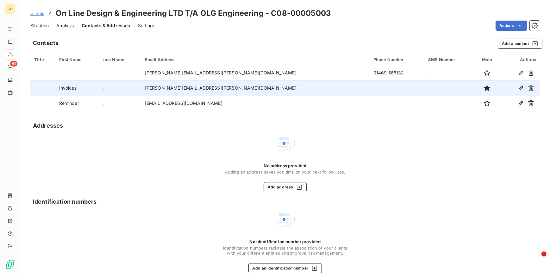
click at [42, 26] on span "Situation" at bounding box center [39, 25] width 18 height 6
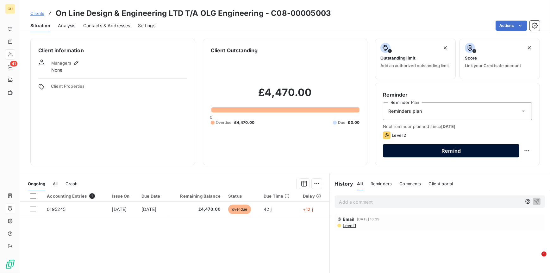
click at [401, 147] on button "Remind" at bounding box center [451, 150] width 136 height 13
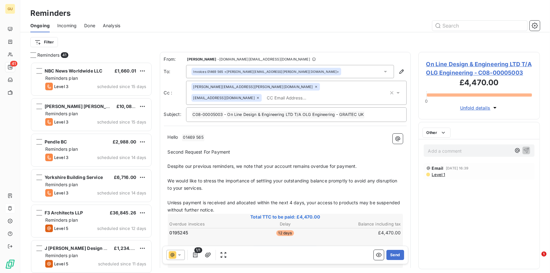
scroll to position [206, 117]
click at [226, 72] on div "Invoices , <[PERSON_NAME][EMAIL_ADDRESS][PERSON_NAME][DOMAIN_NAME]>" at bounding box center [258, 71] width 131 height 4
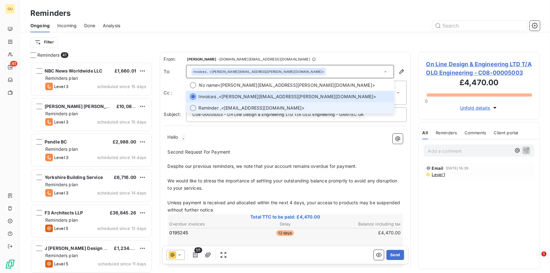
click at [207, 105] on span "Reminder ," at bounding box center [210, 108] width 23 height 6
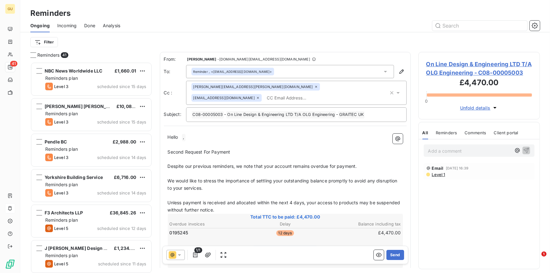
click at [360, 163] on p "Despite our previous reminders, we note that your account remains overdue for p…" at bounding box center [285, 166] width 235 height 7
click at [168, 163] on span "Despite our previous reminders, we note that your account remains overdue for p…" at bounding box center [262, 165] width 189 height 5
click at [229, 149] on span "Second Request For Payment" at bounding box center [199, 151] width 63 height 5
click at [169, 163] on span "Despite our previous reminders, we note that your account remains overdue for p…" at bounding box center [262, 165] width 189 height 5
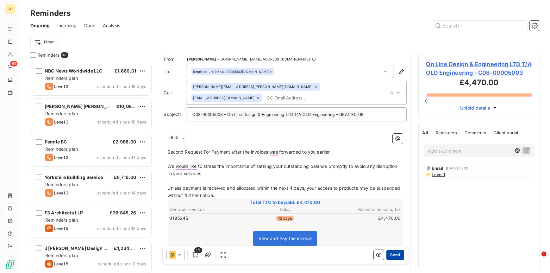
click at [392, 255] on button "Send" at bounding box center [394, 255] width 17 height 10
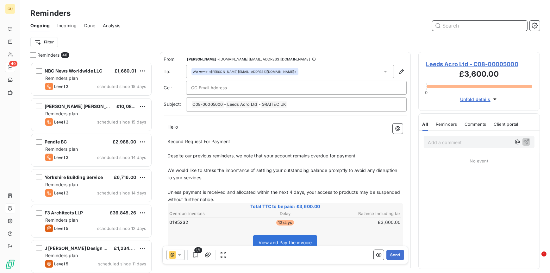
click at [464, 26] on input "text" at bounding box center [479, 26] width 95 height 10
paste input "ALLIANCE GROUNDWORKS AND CIVILS LIMITED"
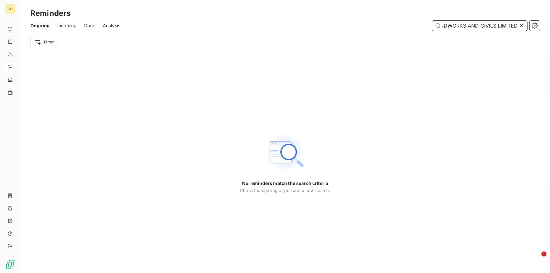
click at [448, 27] on input "ALLIANCE GROUNDWORKS AND CIVILS LIMITED" at bounding box center [479, 26] width 95 height 10
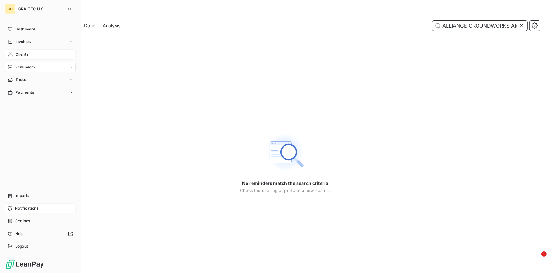
type input "ALLIANCE GROUNDWORKS AND CIVILS LIMITED"
click at [24, 51] on div "Clients" at bounding box center [40, 54] width 71 height 10
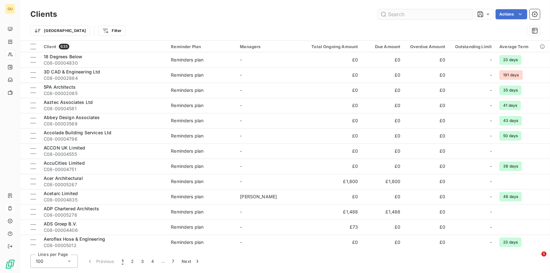
click at [396, 15] on input "text" at bounding box center [425, 14] width 95 height 10
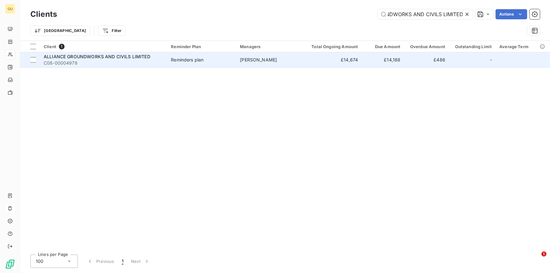
type input "ALLIANCE GROUNDWORKS AND CIVILS LIMITED"
click at [123, 54] on span "ALLIANCE GROUNDWORKS AND CIVILS LIMITED" at bounding box center [97, 56] width 107 height 5
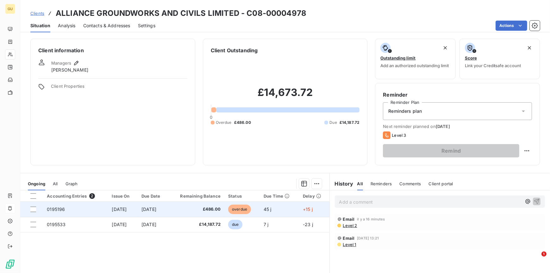
click at [248, 207] on span "overdue" at bounding box center [239, 208] width 23 height 9
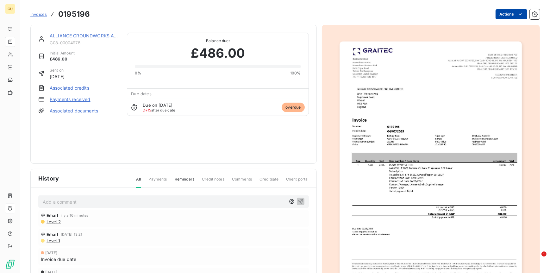
click at [507, 14] on html "GU Invoices 0195196 Actions ALLIANCE GROUNDWORKS AND CIVILS LIMITED C08-0000497…" at bounding box center [275, 136] width 550 height 273
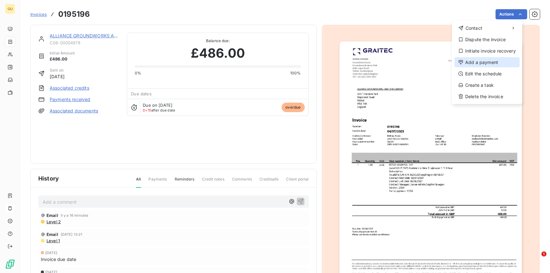
click at [485, 62] on div "Add a payment" at bounding box center [486, 62] width 65 height 10
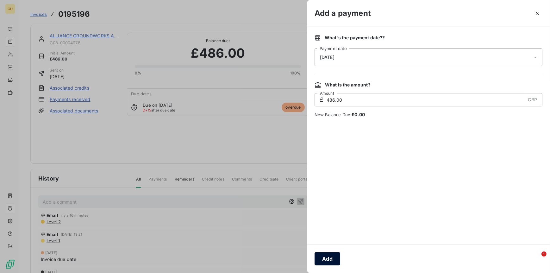
click at [323, 258] on button "Add" at bounding box center [327, 258] width 26 height 13
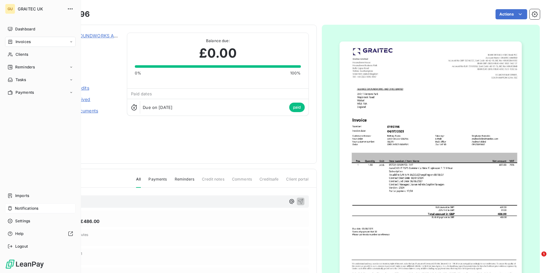
click at [23, 68] on span "Reminders" at bounding box center [25, 67] width 20 height 6
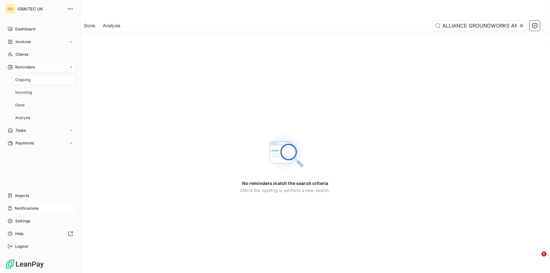
click at [23, 68] on span "Reminders" at bounding box center [25, 67] width 20 height 6
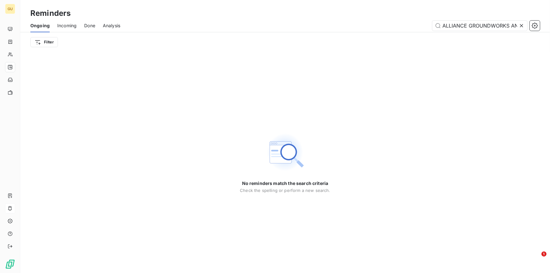
click at [524, 24] on icon at bounding box center [521, 25] width 6 height 6
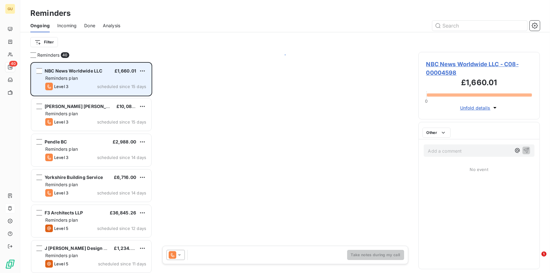
scroll to position [206, 117]
